Goal: Information Seeking & Learning: Find specific fact

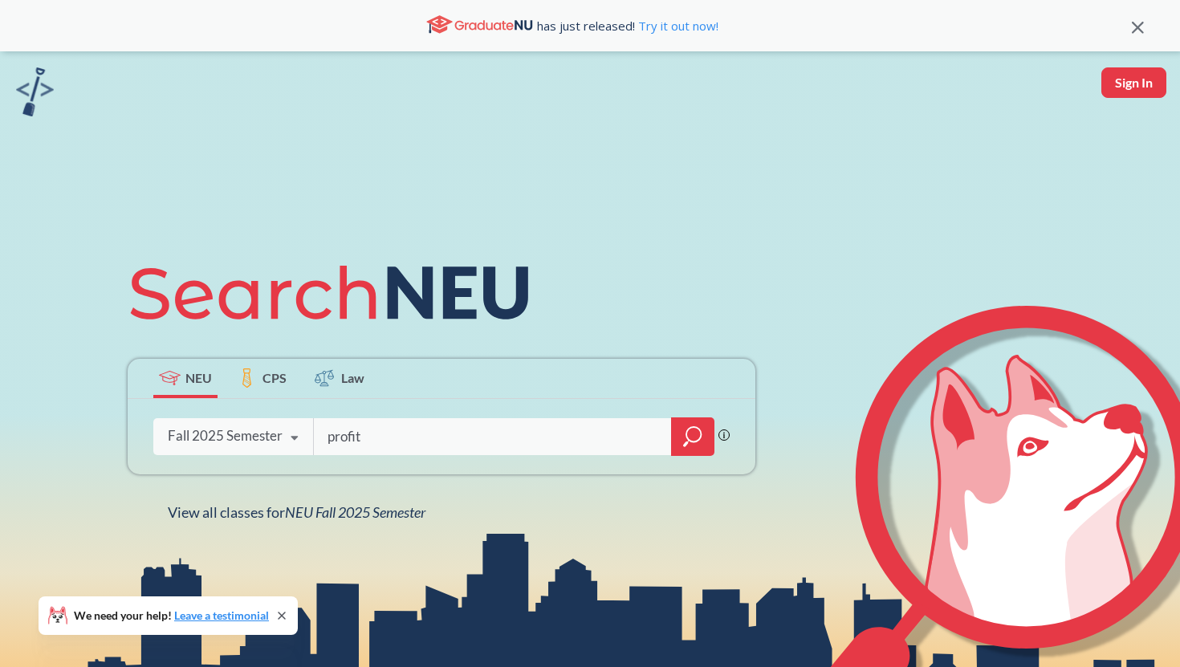
type input "profit"
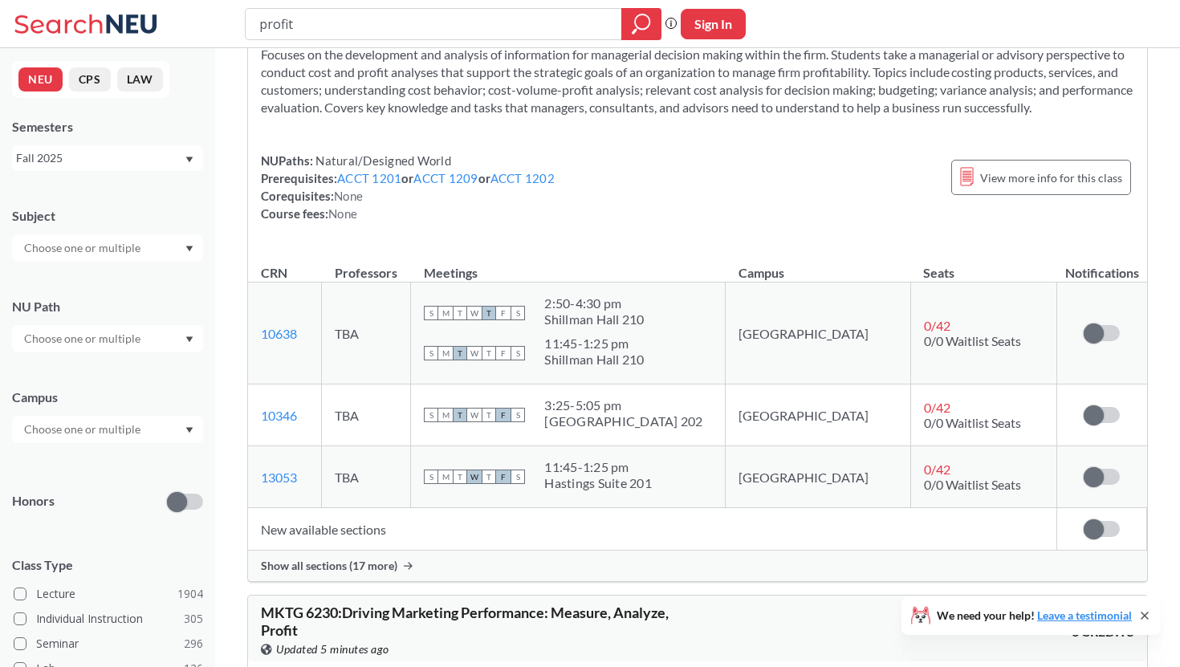
scroll to position [87, 0]
click at [397, 560] on div "Show all sections (17 more)" at bounding box center [697, 564] width 899 height 31
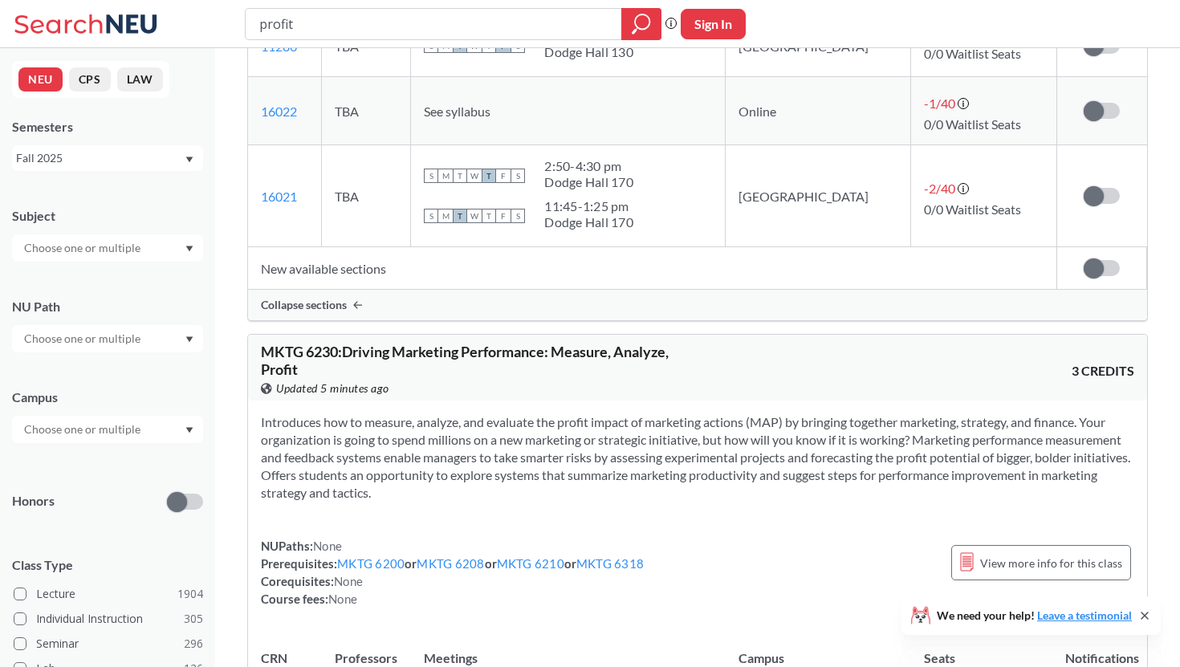
scroll to position [2069, 0]
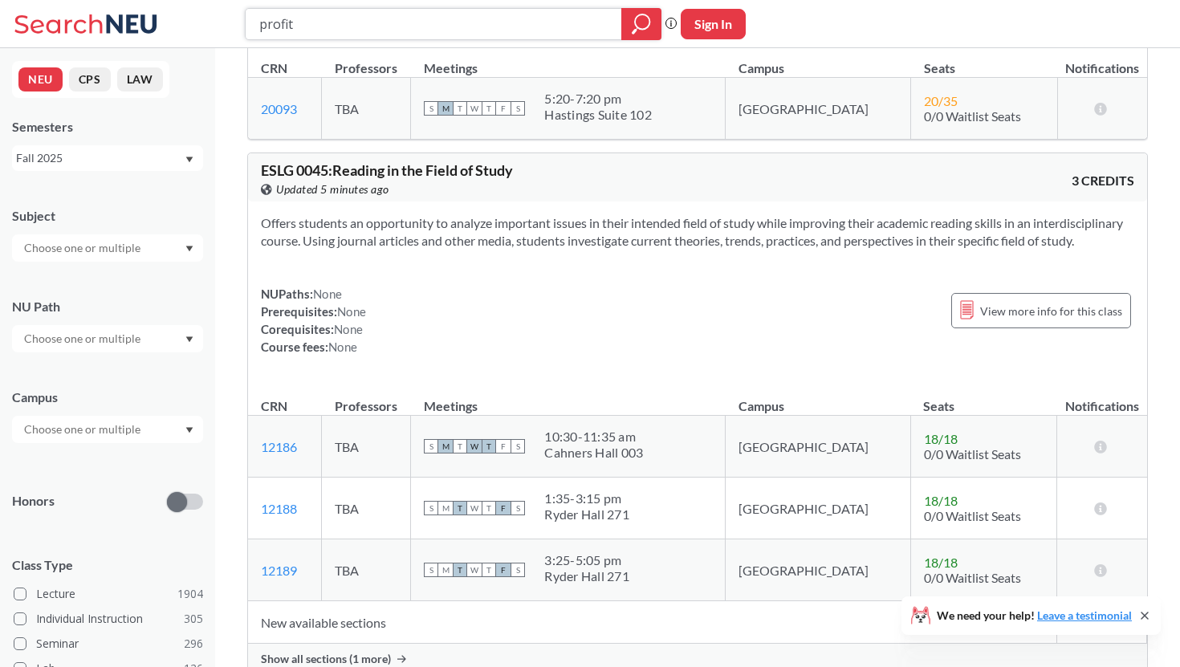
drag, startPoint x: 377, startPoint y: 31, endPoint x: 131, endPoint y: 31, distance: 246.5
click at [132, 31] on div "profit Phrase search guarantees the exact search appears in the results. Ex. If…" at bounding box center [590, 24] width 1180 height 48
type input "macroeconomic"
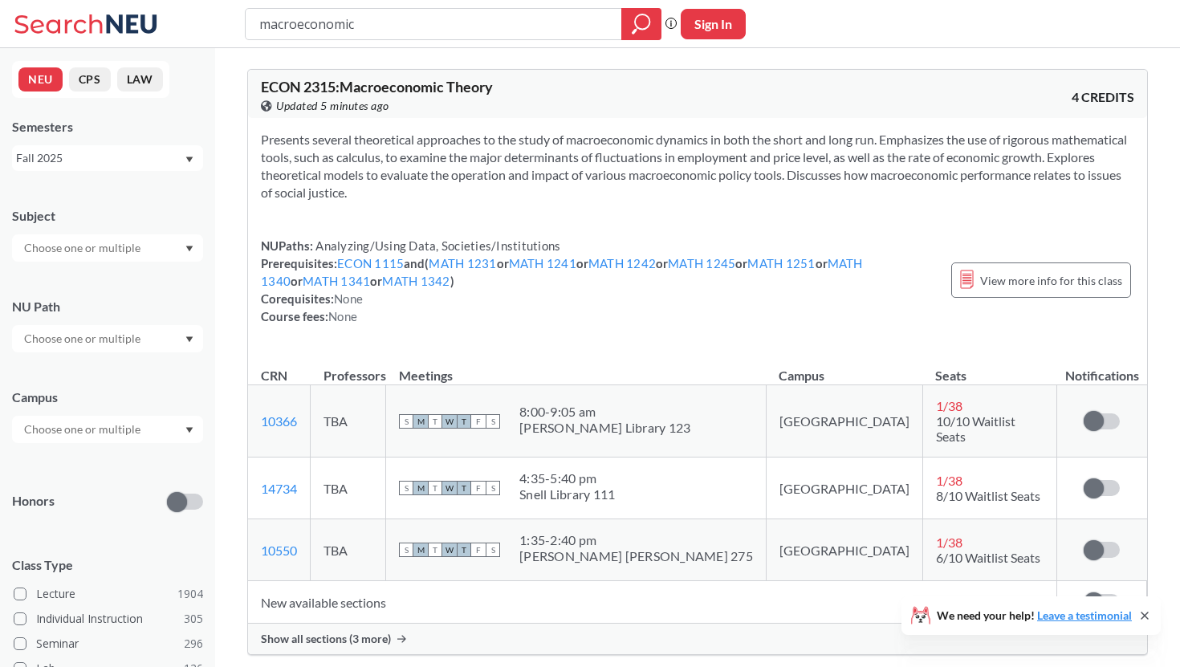
scroll to position [5, 0]
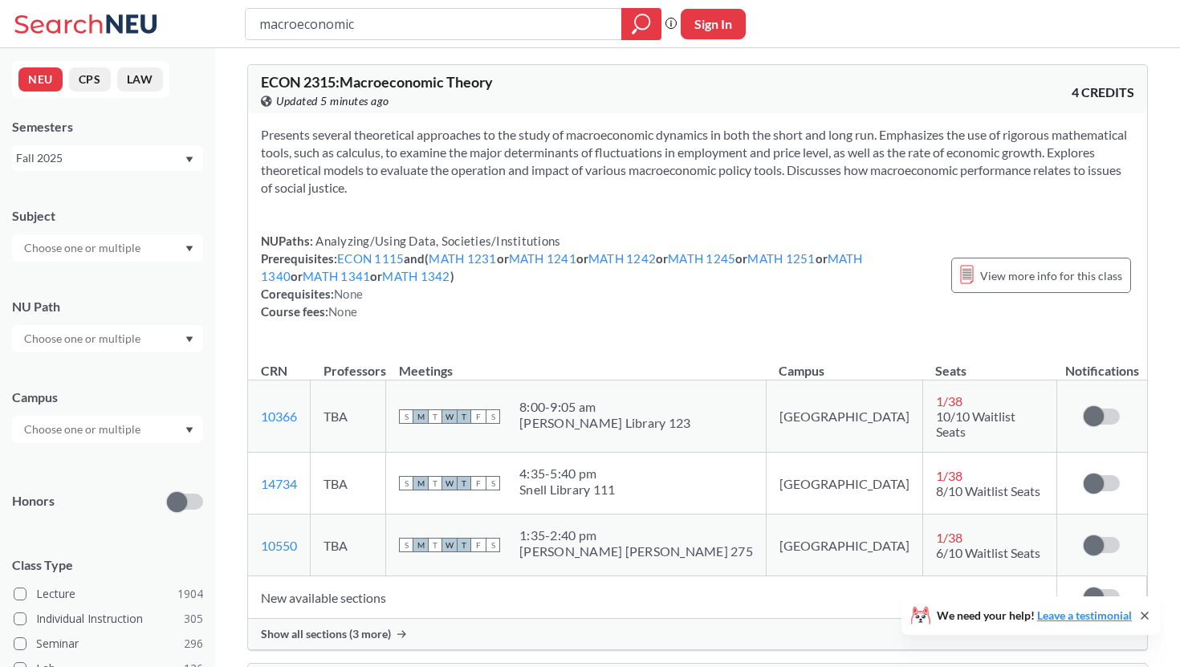
click at [351, 632] on div "Show all sections (3 more)" at bounding box center [697, 634] width 899 height 31
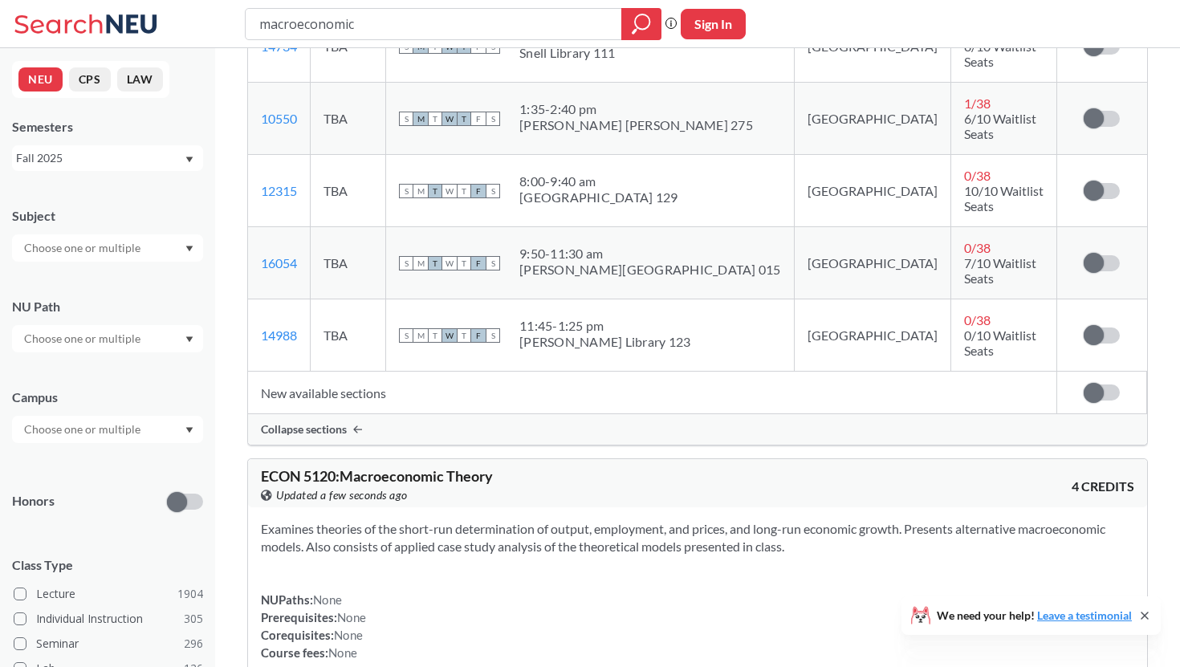
scroll to position [470, 0]
